Goal: Information Seeking & Learning: Learn about a topic

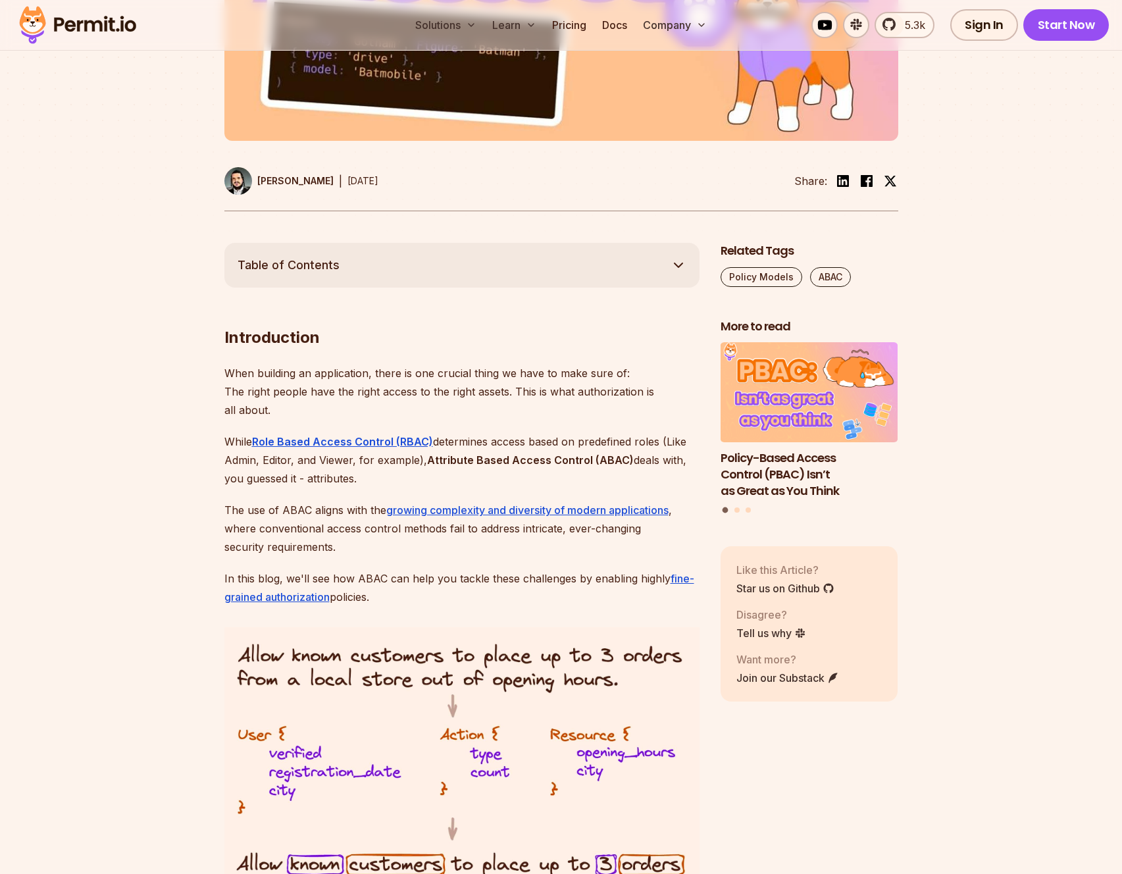
scroll to position [689, 0]
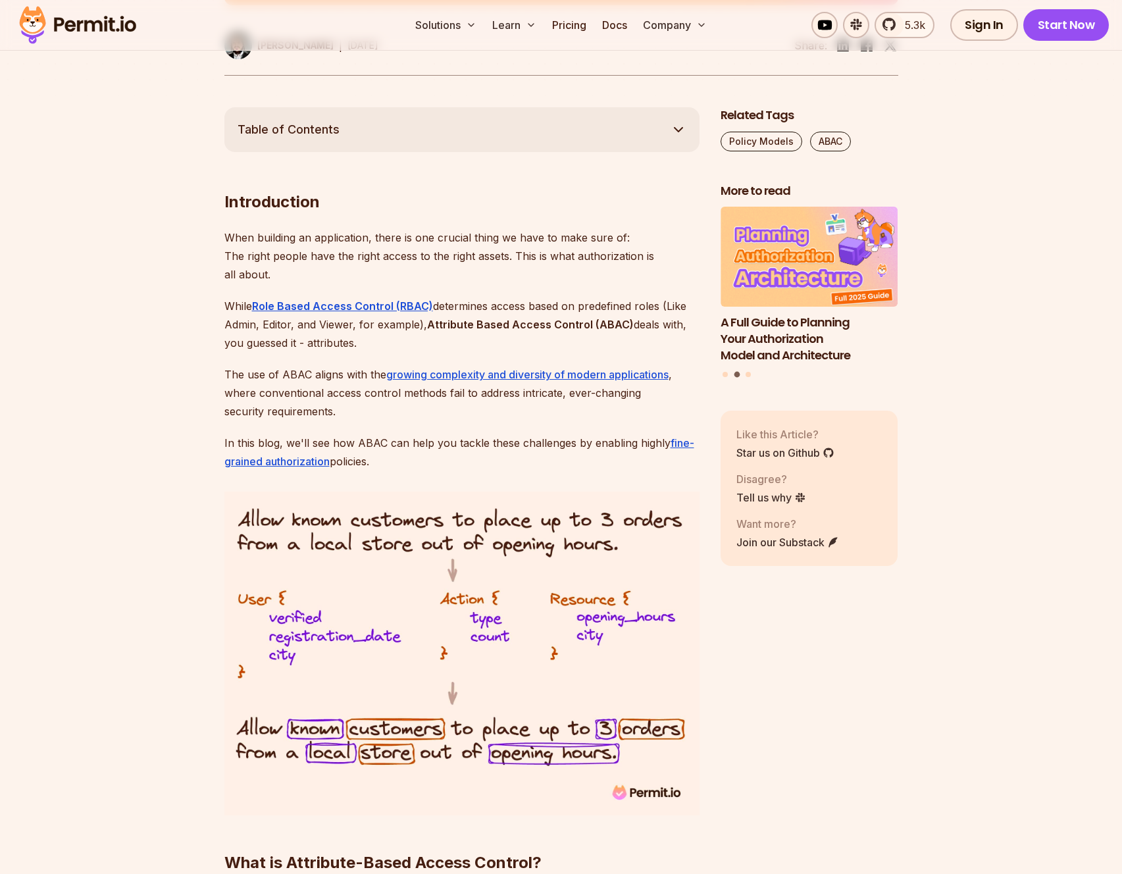
drag, startPoint x: 189, startPoint y: 477, endPoint x: 176, endPoint y: 443, distance: 36.0
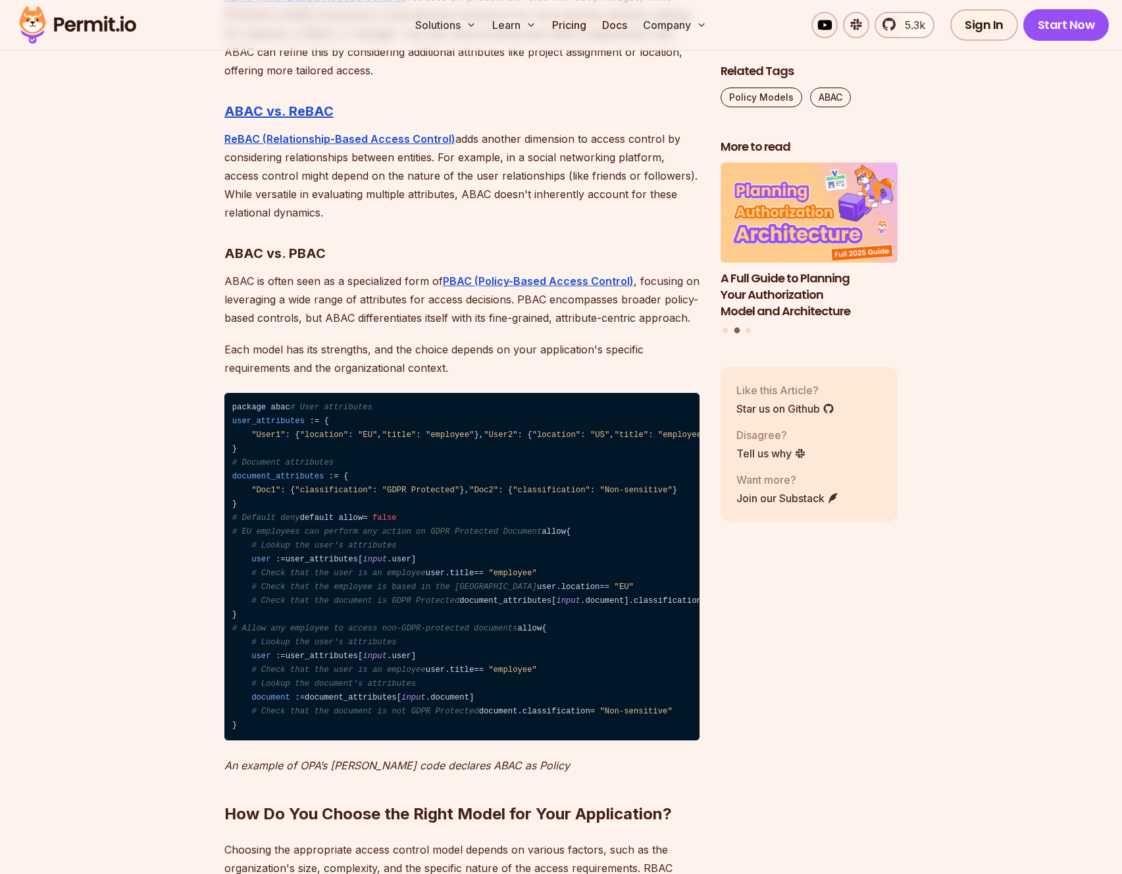
scroll to position [4274, 0]
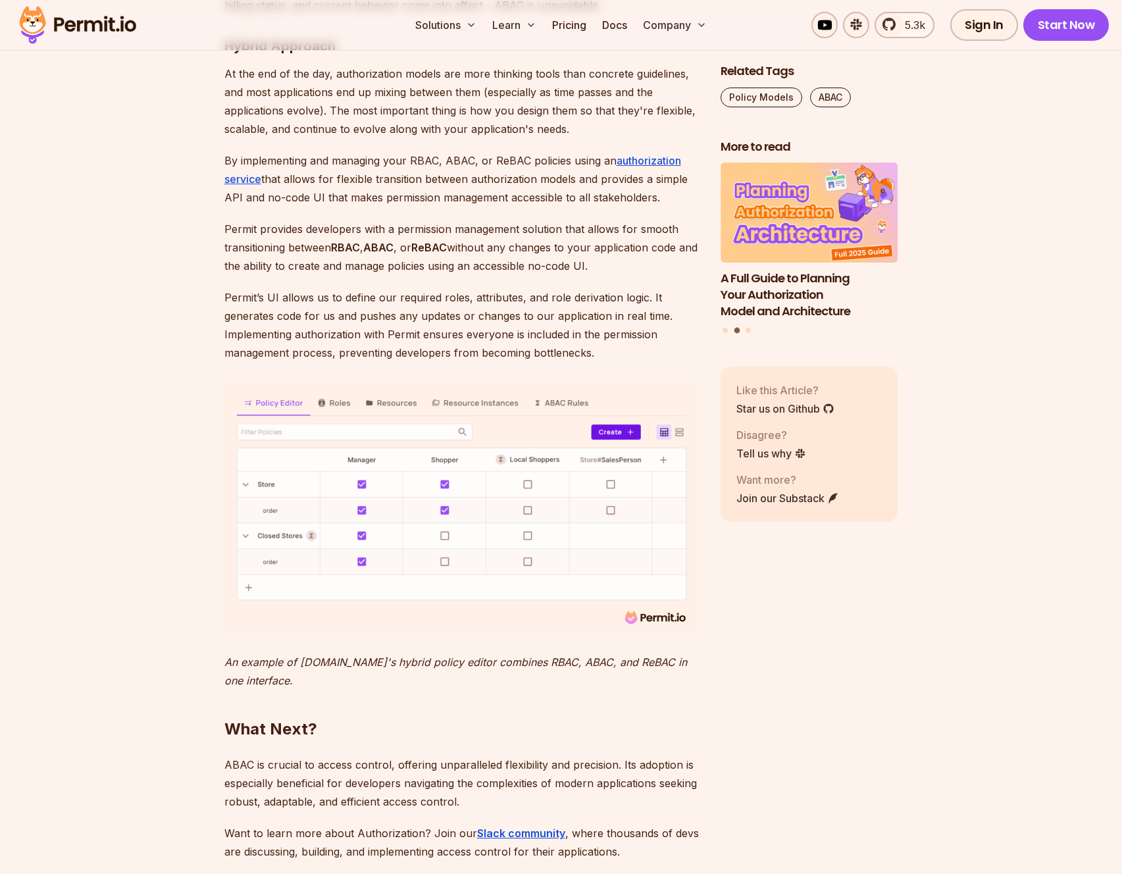
scroll to position [5188, 0]
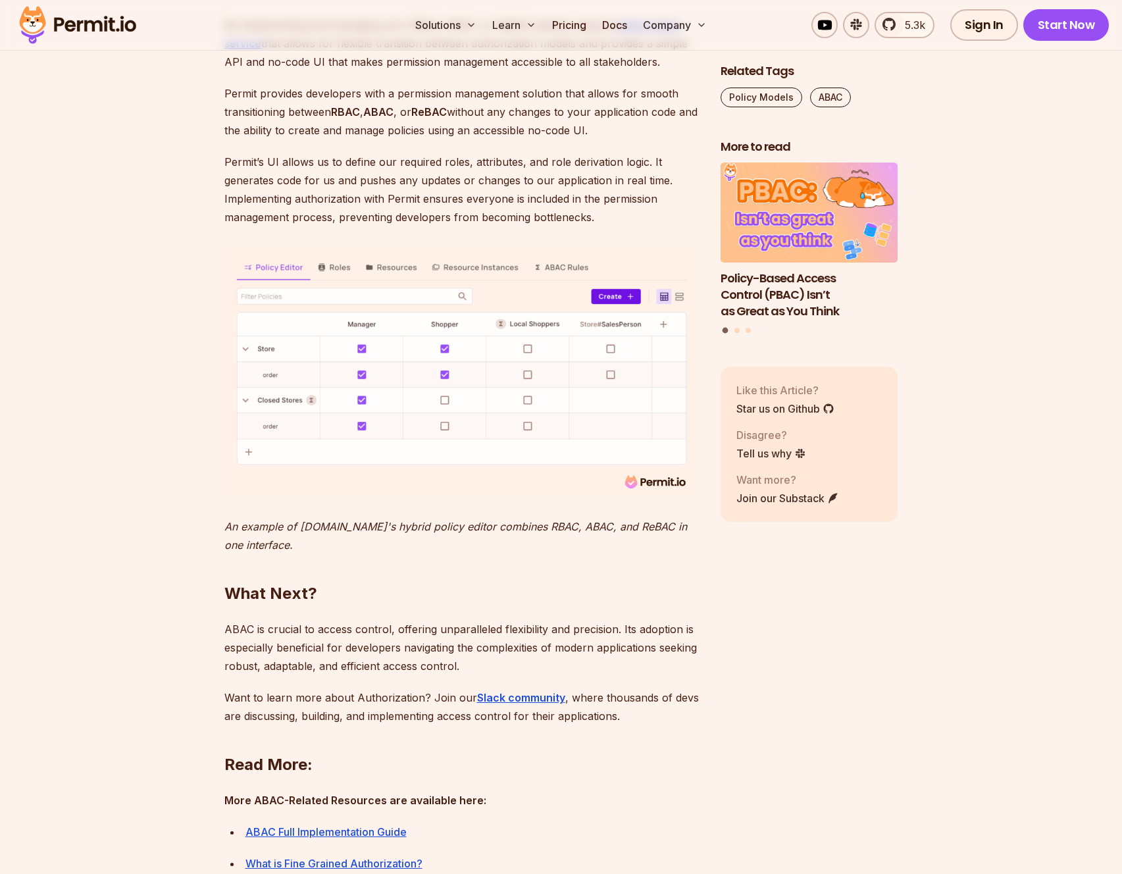
click at [256, 139] on p "Permit provides developers with a permission management solution that allows fo…" at bounding box center [461, 111] width 475 height 55
click at [253, 139] on p "Permit provides developers with a permission management solution that allows fo…" at bounding box center [461, 111] width 475 height 55
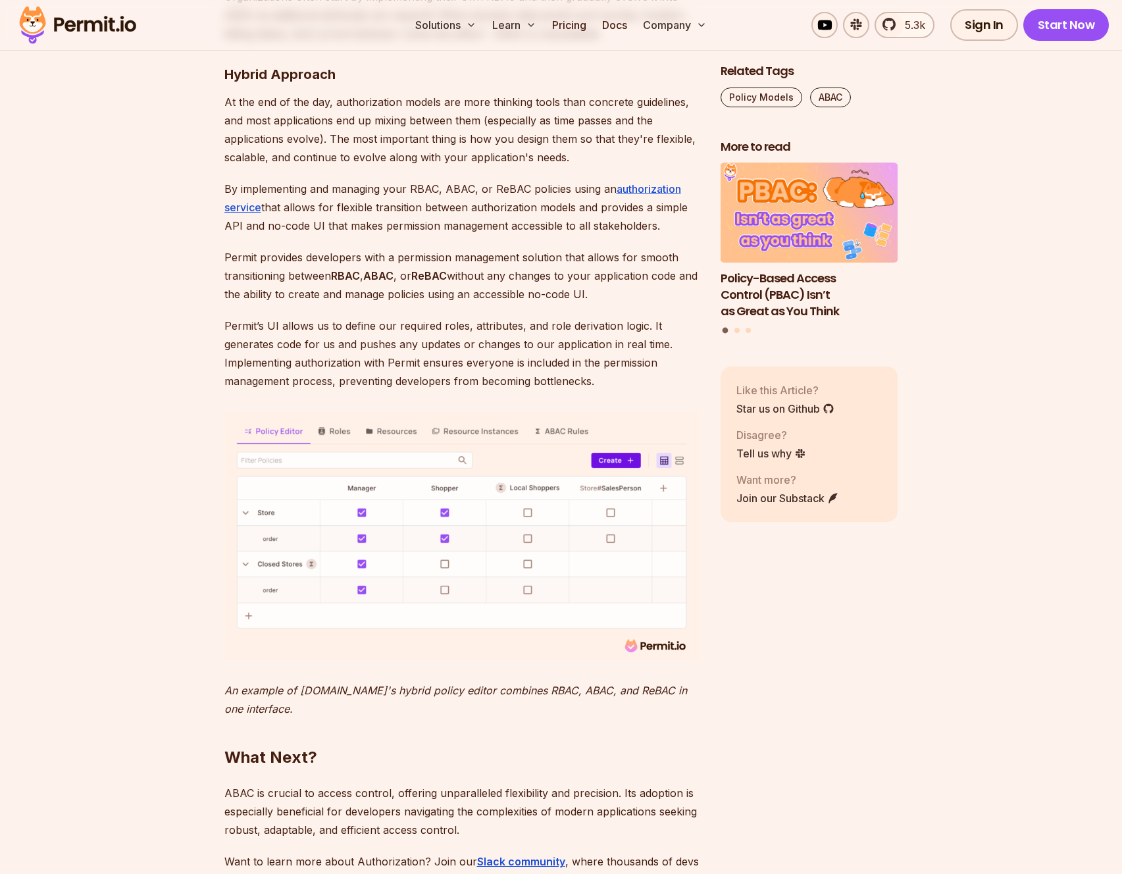
scroll to position [4956, 0]
